Goal: Task Accomplishment & Management: Use online tool/utility

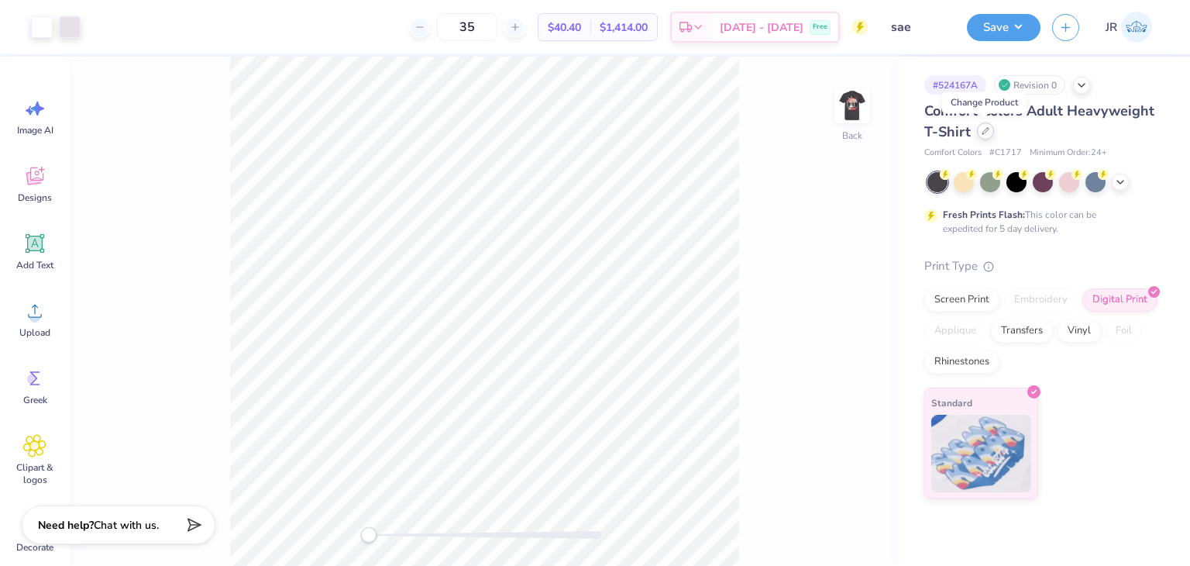
click at [980, 137] on div at bounding box center [985, 130] width 17 height 17
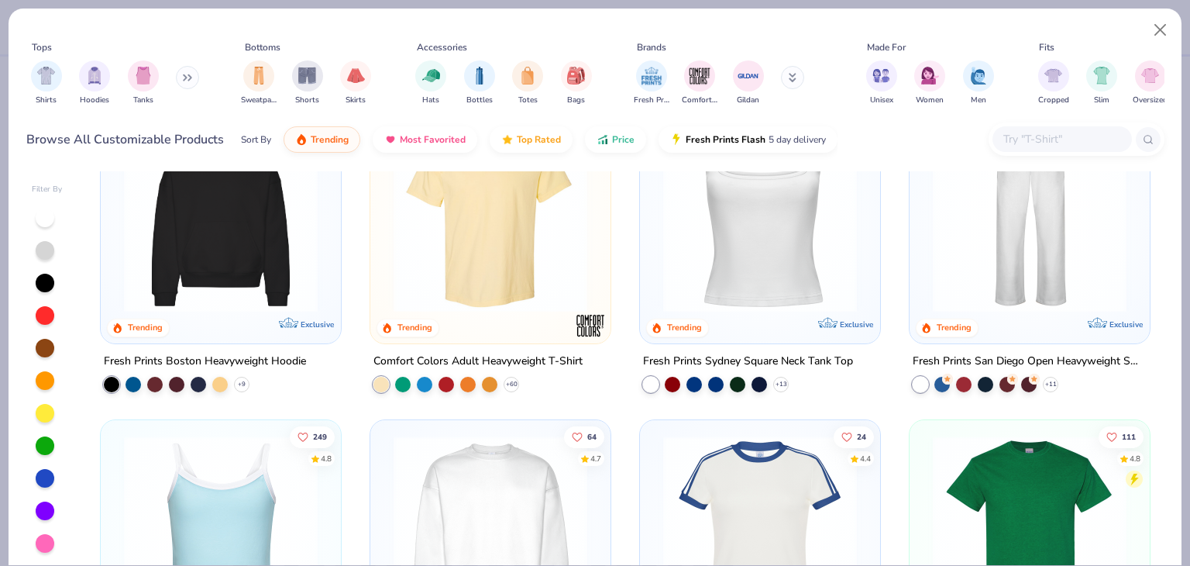
scroll to position [445, 0]
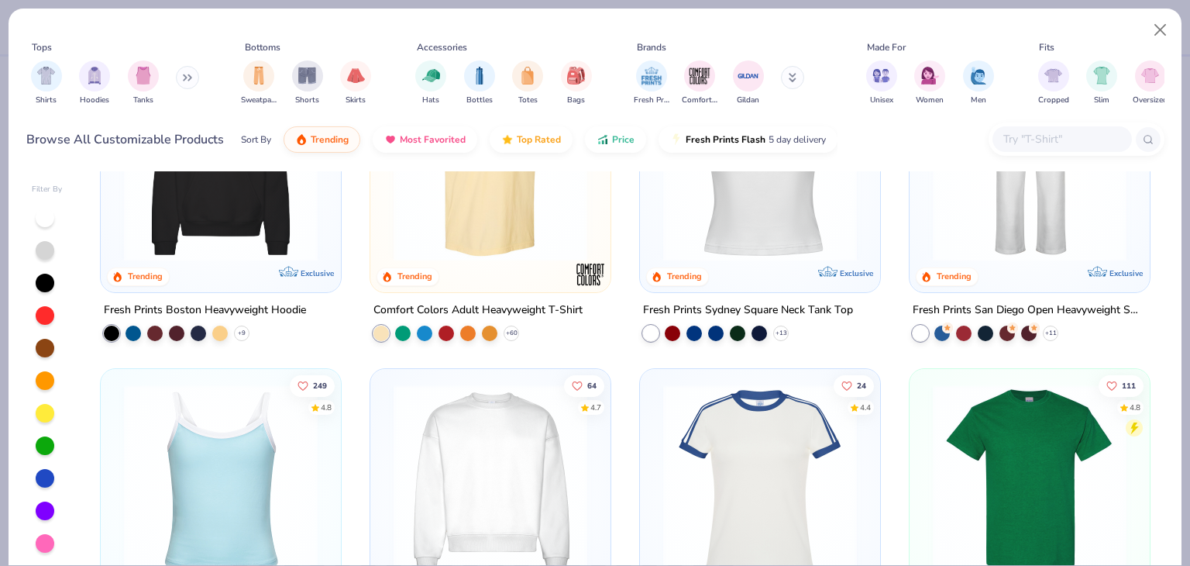
click at [992, 450] on img at bounding box center [1029, 481] width 209 height 194
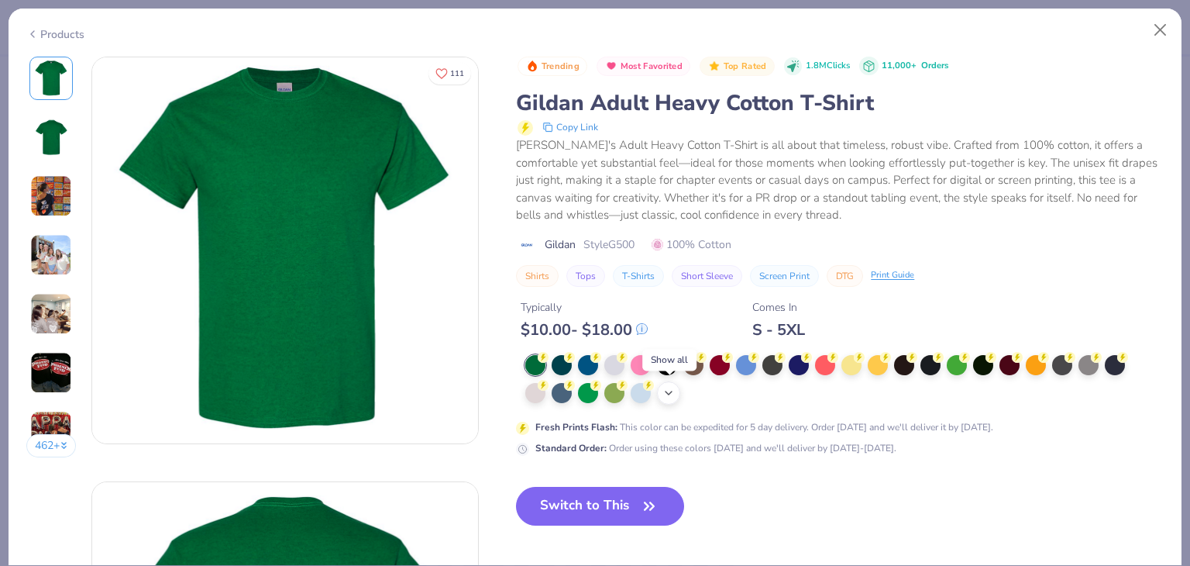
click at [669, 389] on icon at bounding box center [668, 393] width 12 height 12
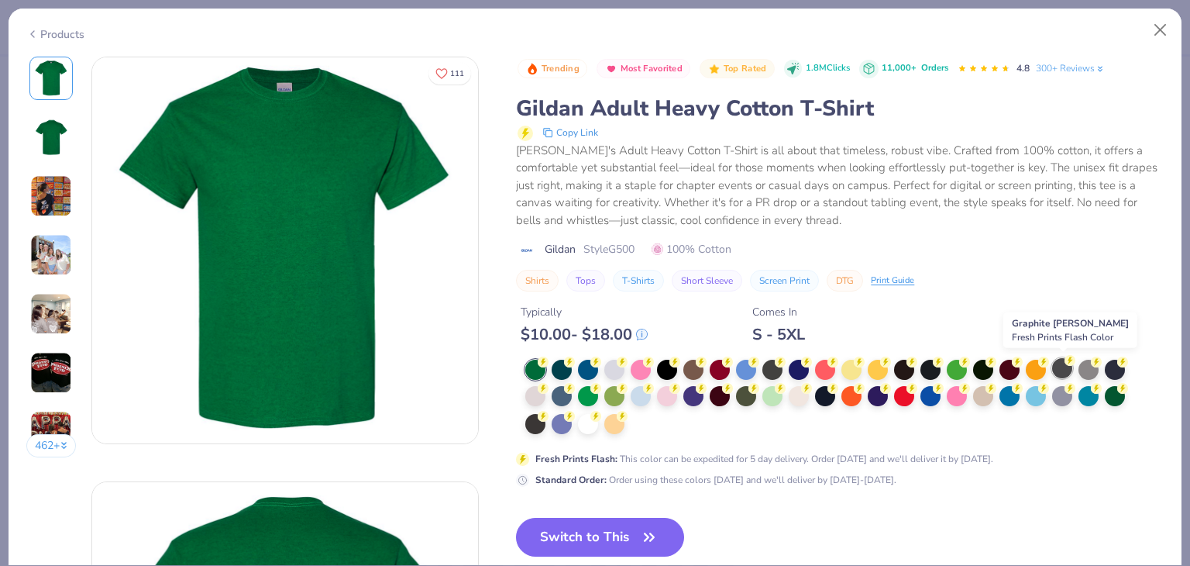
click at [1066, 363] on icon at bounding box center [1070, 360] width 11 height 11
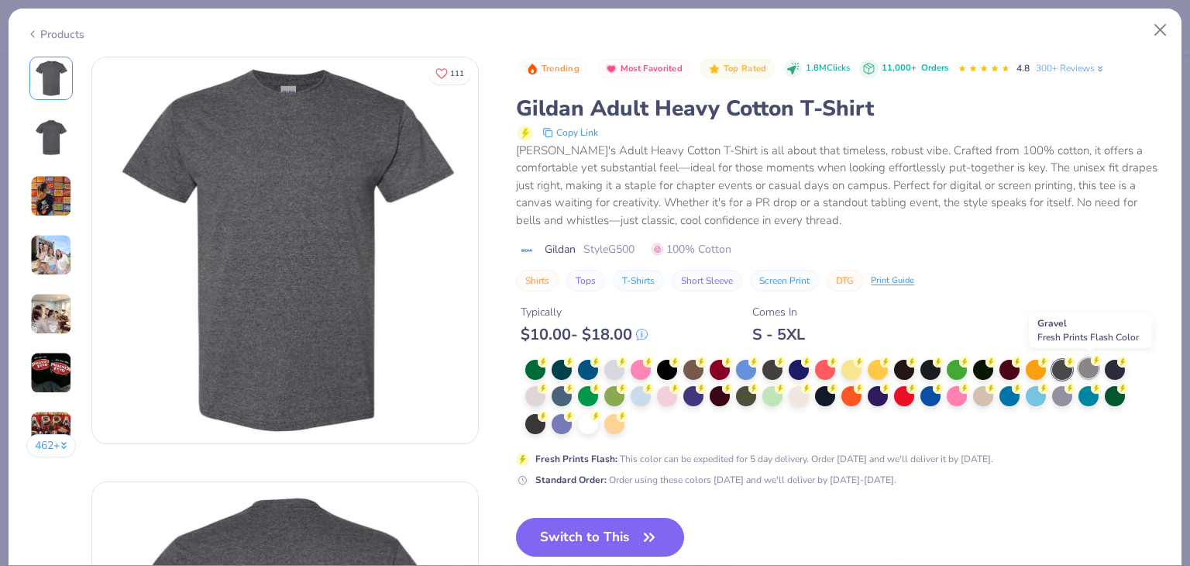
click at [1094, 366] on div at bounding box center [1088, 368] width 20 height 20
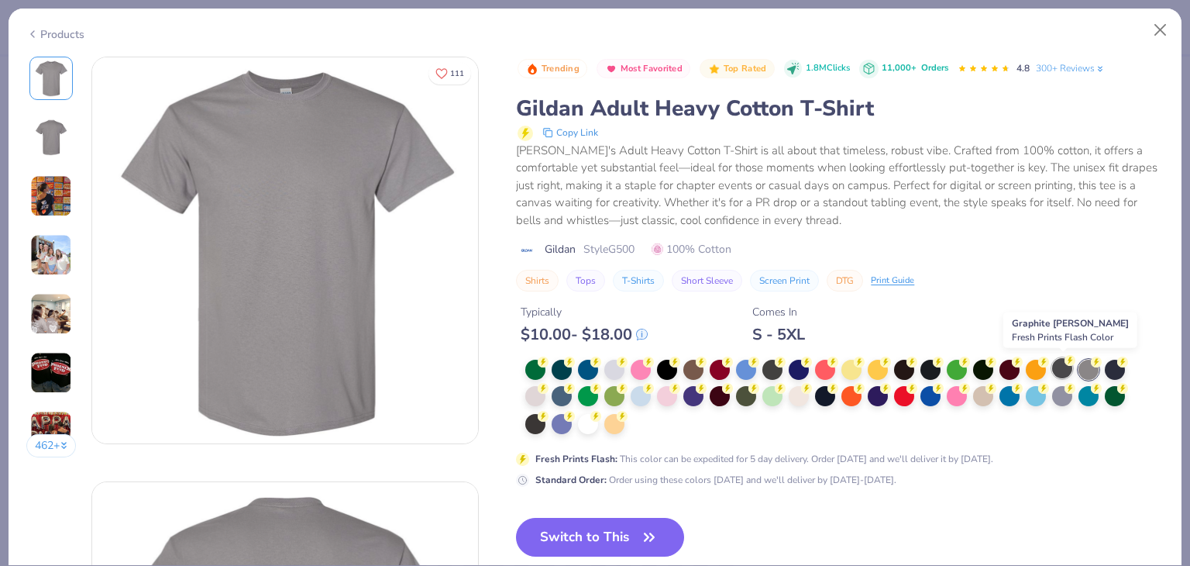
click at [1058, 367] on div at bounding box center [1062, 368] width 20 height 20
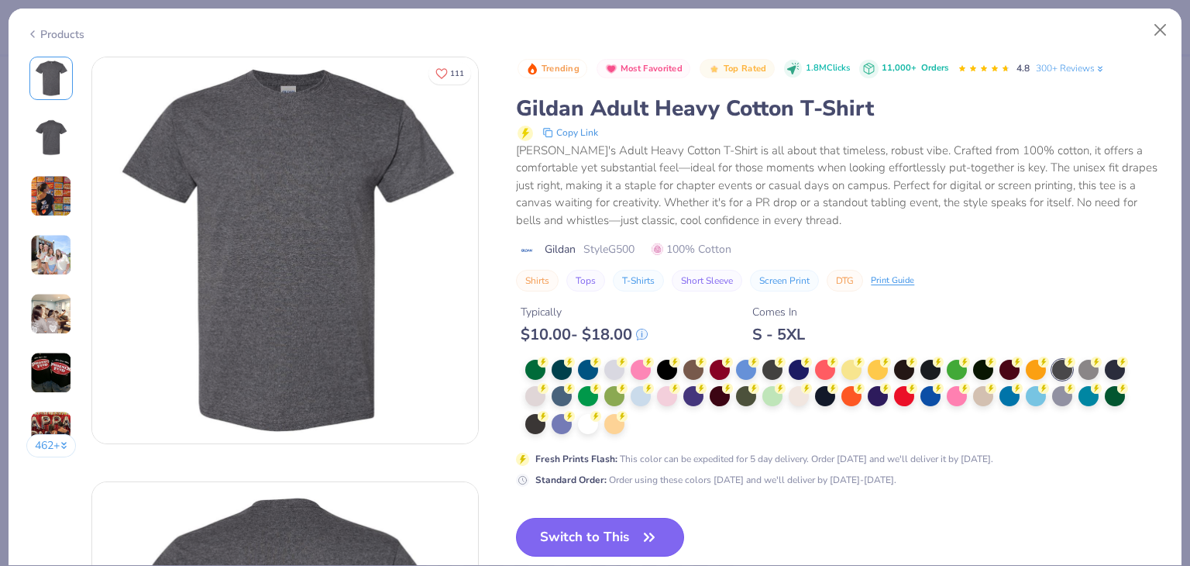
click at [611, 543] on button "Switch to This" at bounding box center [600, 537] width 168 height 39
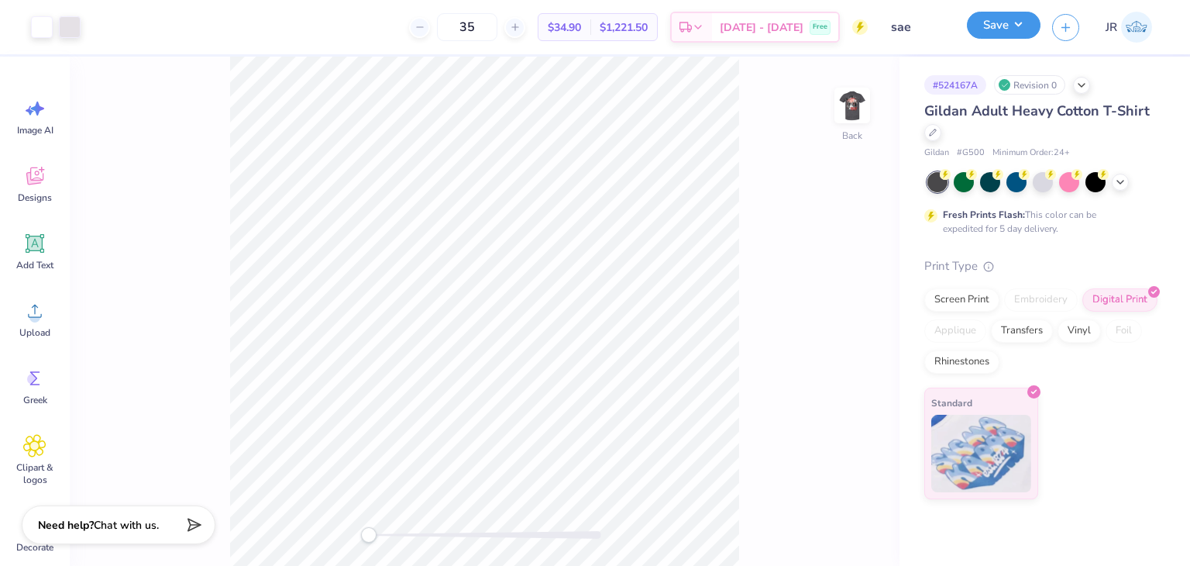
click at [1003, 35] on button "Save" at bounding box center [1004, 25] width 74 height 27
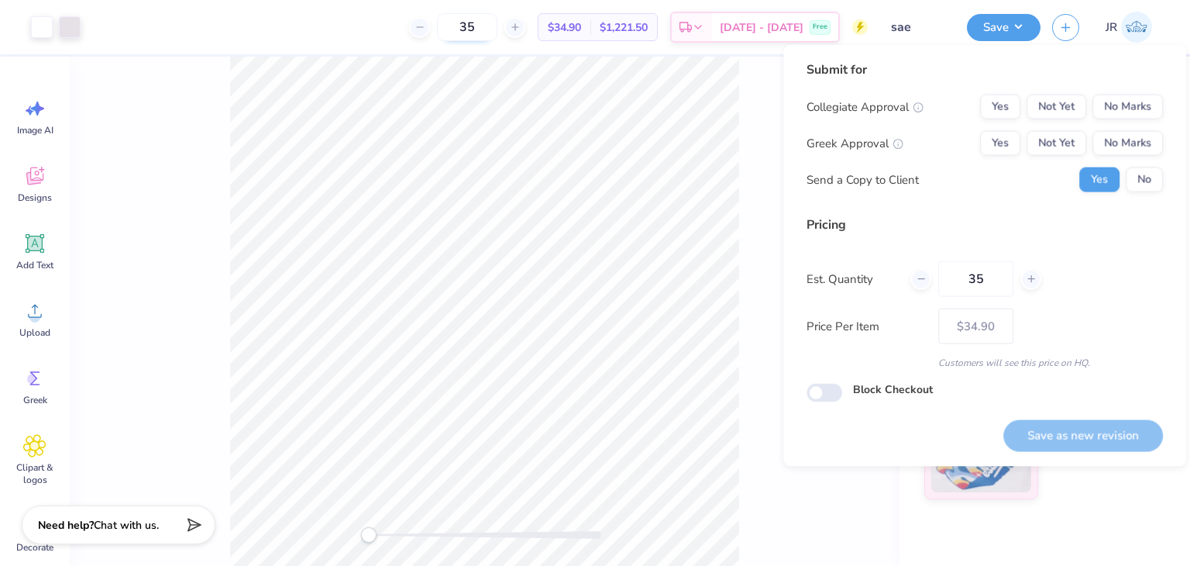
click at [497, 22] on input "35" at bounding box center [467, 27] width 60 height 28
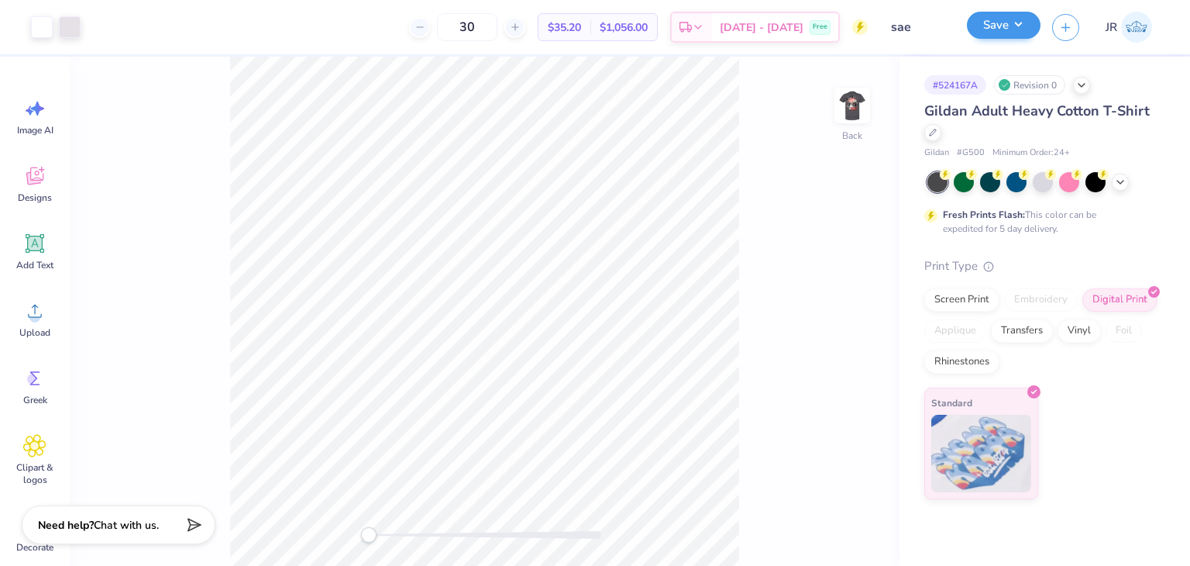
type input "30"
click at [1002, 26] on button "Save" at bounding box center [1004, 25] width 74 height 27
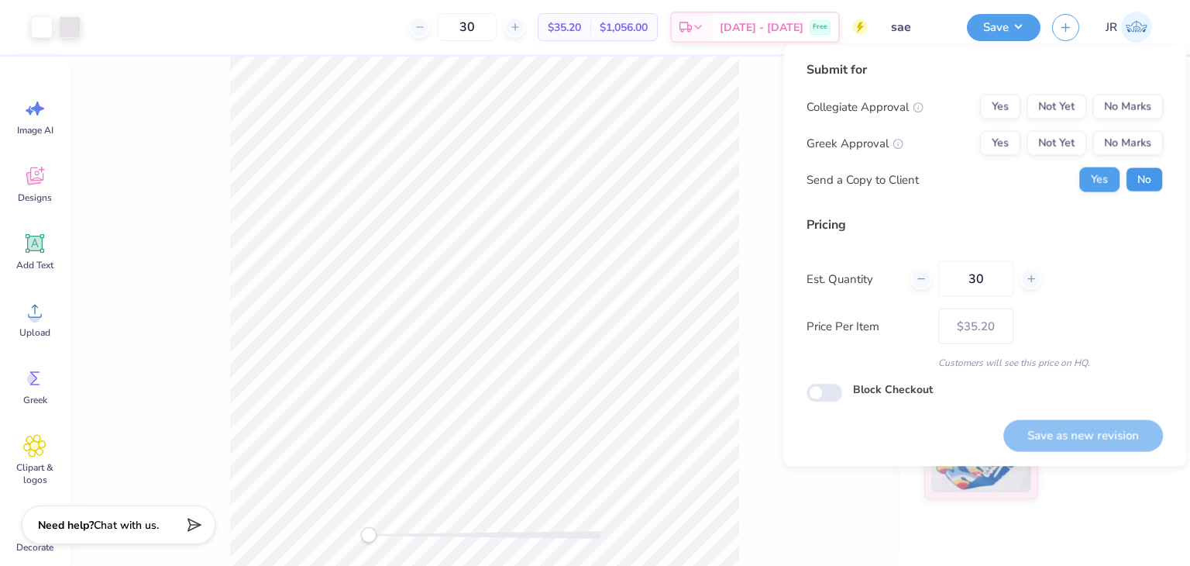
click at [1140, 172] on button "No" at bounding box center [1144, 179] width 37 height 25
click at [987, 99] on button "Yes" at bounding box center [1000, 107] width 40 height 25
click at [1001, 150] on button "Yes" at bounding box center [1000, 143] width 40 height 25
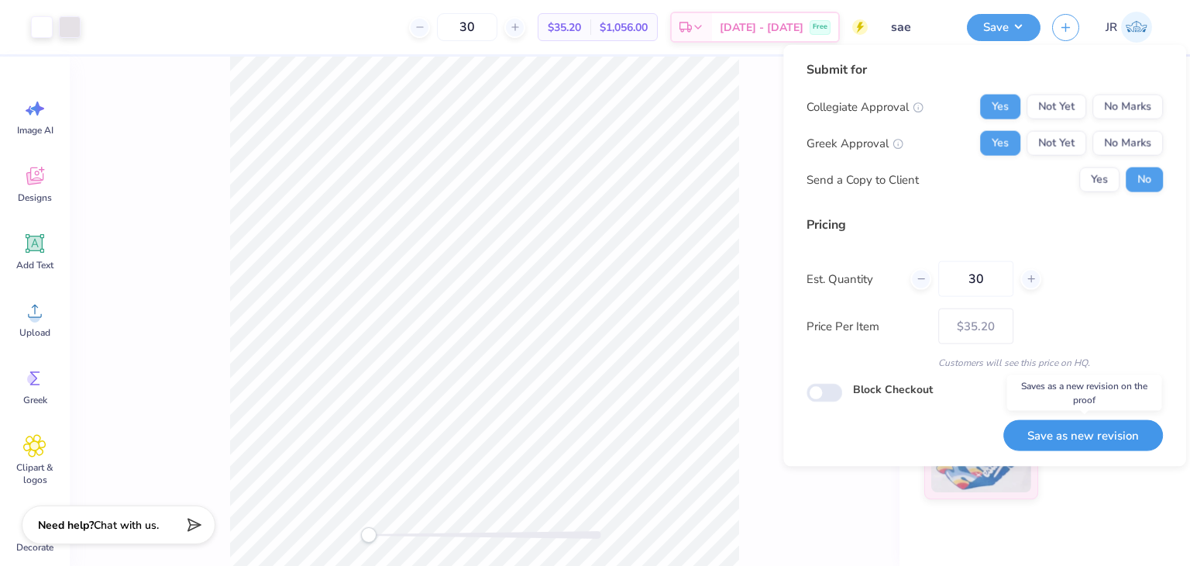
click at [1076, 438] on button "Save as new revision" at bounding box center [1083, 435] width 160 height 32
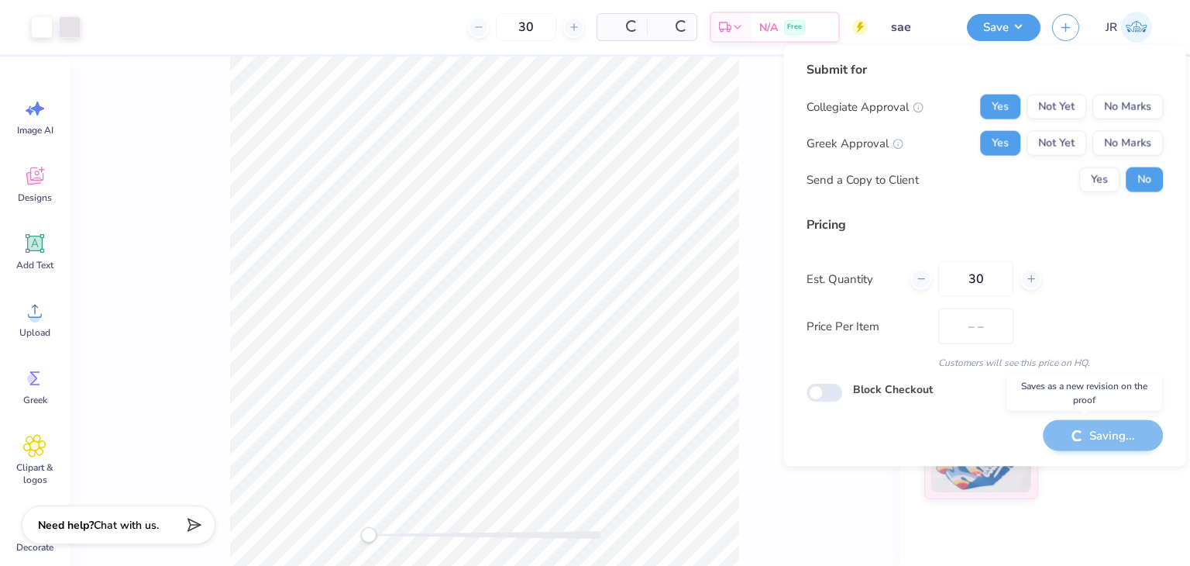
type input "$35.20"
